Goal: Task Accomplishment & Management: Manage account settings

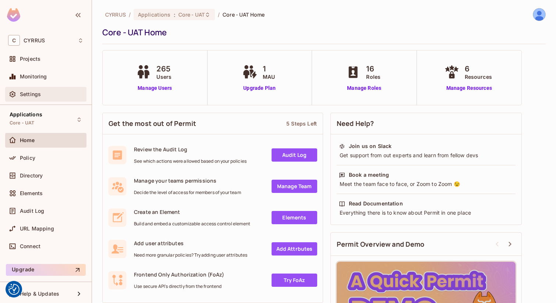
click at [54, 92] on div "Settings" at bounding box center [52, 94] width 64 height 6
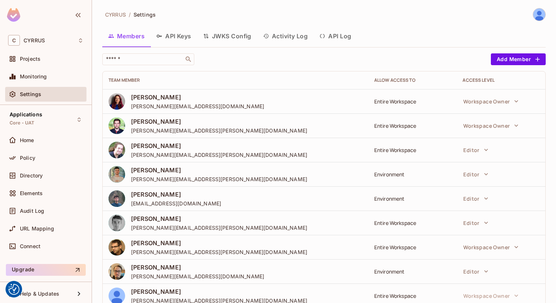
click at [171, 38] on button "API Keys" at bounding box center [173, 36] width 47 height 18
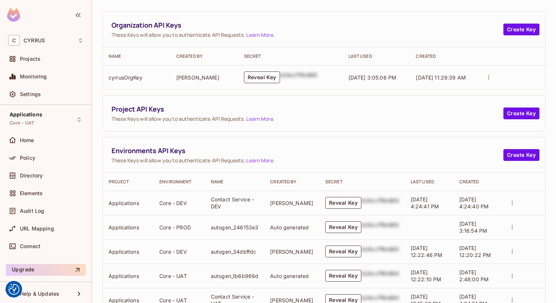
scroll to position [73, 0]
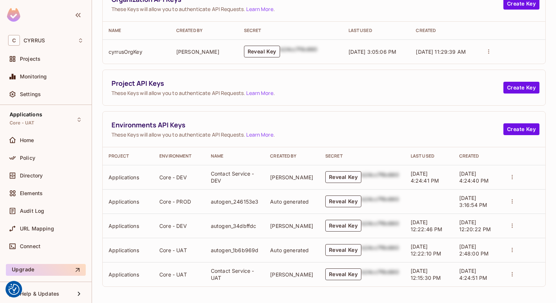
click at [510, 175] on icon "actions" at bounding box center [512, 177] width 7 height 7
click at [429, 121] on div at bounding box center [278, 151] width 556 height 303
click at [512, 131] on button "Create Key" at bounding box center [521, 129] width 36 height 12
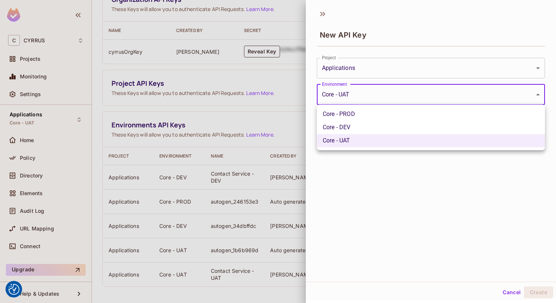
click at [447, 91] on body "We use cookies to enhance your browsing experience, serve personalized ads or c…" at bounding box center [278, 151] width 556 height 303
click at [411, 116] on li "Core - PROD" at bounding box center [431, 113] width 228 height 13
type input "**********"
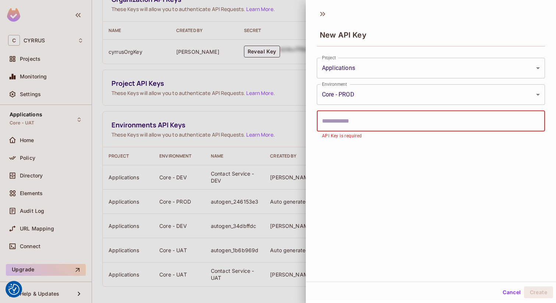
click at [401, 124] on input "text" at bounding box center [431, 121] width 228 height 21
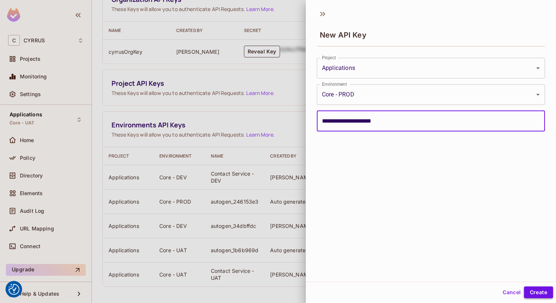
type input "**********"
click at [535, 291] on button "Create" at bounding box center [538, 292] width 29 height 12
type input "**********"
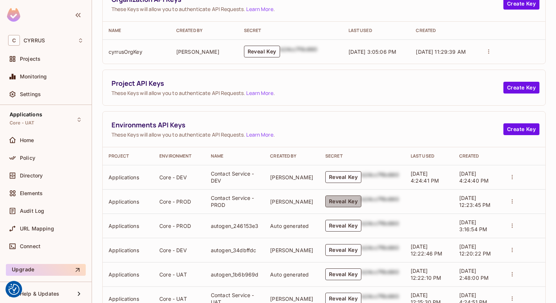
click at [332, 203] on button "Reveal Key" at bounding box center [343, 201] width 36 height 12
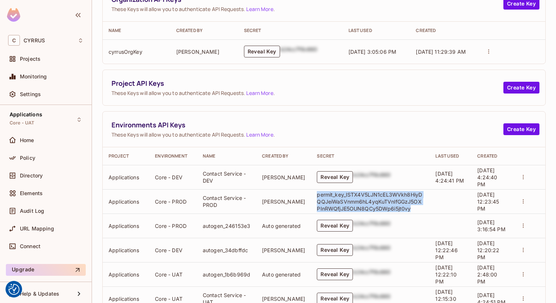
drag, startPoint x: 404, startPoint y: 206, endPoint x: 306, endPoint y: 195, distance: 98.2
click at [311, 195] on td "permit_key_ISTX4V5LJN1cEL3WVkh8HiyDQQJeiWaSVnmm6hL4yqKuTVnlfGGzJ5OXPInRWQfjJE5O…" at bounding box center [370, 201] width 118 height 24
copy p "permit_key_ISTX4V5LJN1cEL3WVkh8HiyDQQJeiWaSVnmm6hL4yqKuTVnlfGGzJ5OXPInRWQfjJE5O…"
